Goal: Task Accomplishment & Management: Complete application form

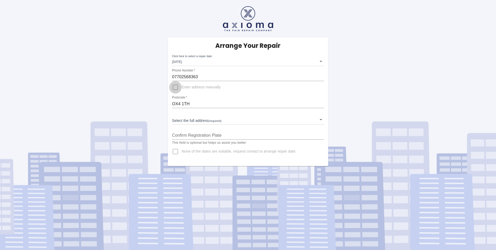
click at [175, 87] on input "Enter address manually" at bounding box center [175, 87] width 12 height 12
checkbox input "true"
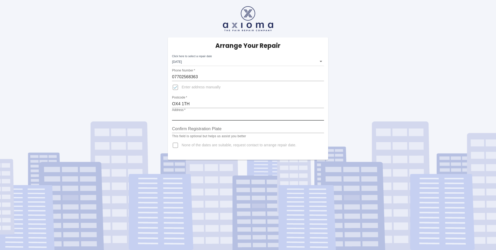
click at [194, 113] on input "Address   *" at bounding box center [248, 116] width 152 height 8
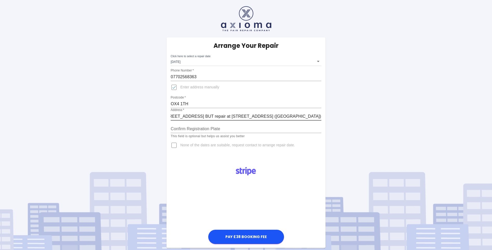
scroll to position [0, 19]
type input "5, Fairacres Road, Oxford, OX41TH BUT repair at 182 Iffley Road, OX4 1SB (Friar…"
click at [172, 127] on input "Confirm Registration Plate" at bounding box center [246, 129] width 151 height 8
type input "OU70NFM"
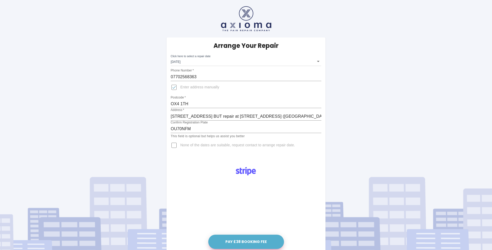
click at [233, 240] on button "Pay £38 Booking Fee" at bounding box center [246, 241] width 76 height 14
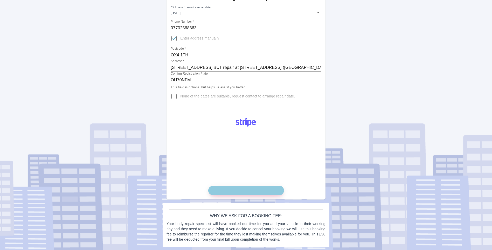
scroll to position [50, 0]
